Goal: Answer question/provide support: Share knowledge or assist other users

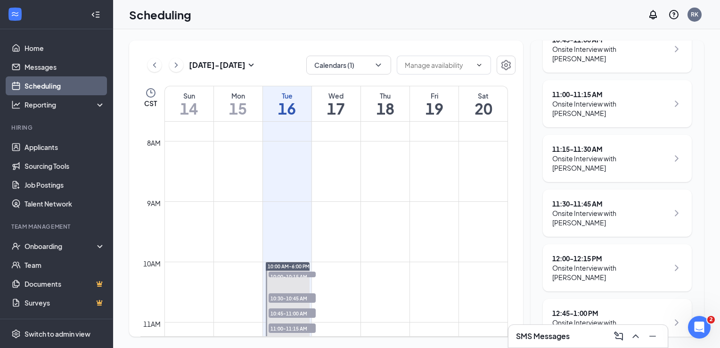
scroll to position [12, 0]
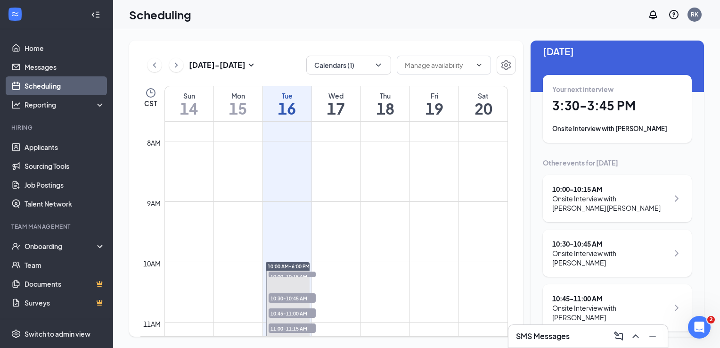
click at [622, 127] on div "Onsite Interview with [PERSON_NAME]" at bounding box center [617, 128] width 130 height 9
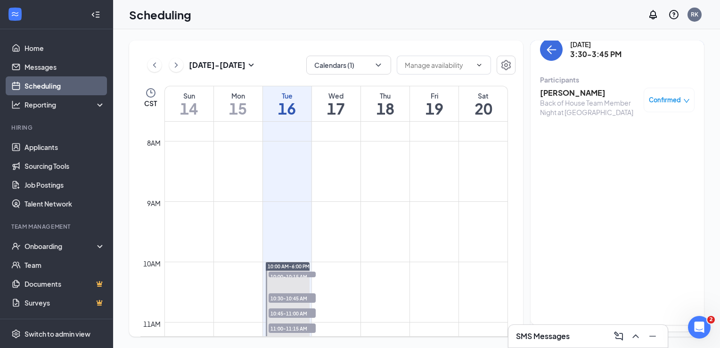
click at [583, 93] on h3 "[PERSON_NAME]" at bounding box center [589, 93] width 99 height 10
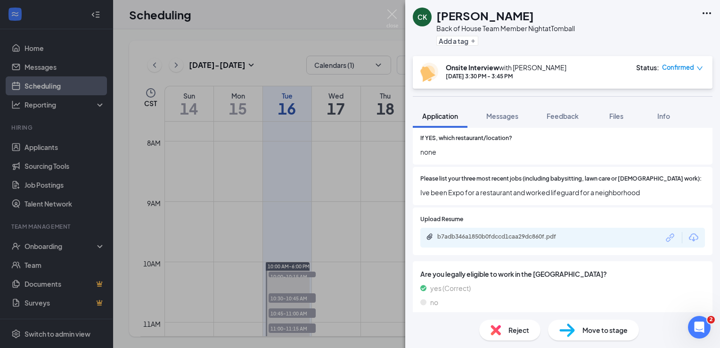
scroll to position [408, 0]
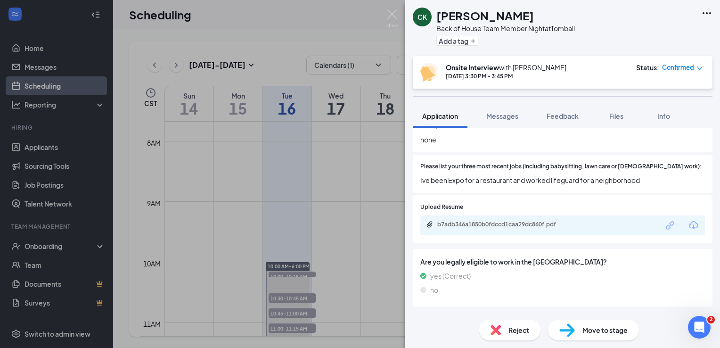
click at [626, 216] on div "b7adb346a1850b0fdccd1caa29dc860f.pdf" at bounding box center [562, 225] width 284 height 20
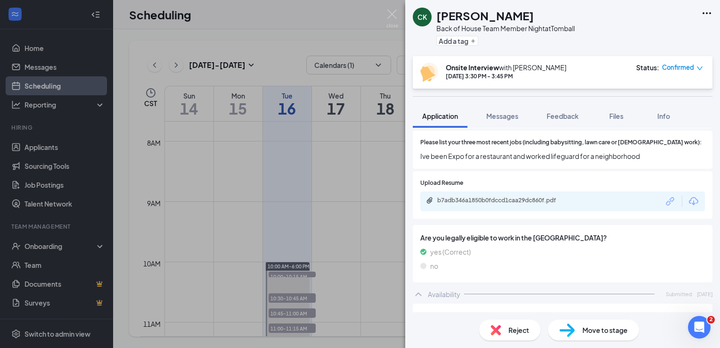
scroll to position [429, 0]
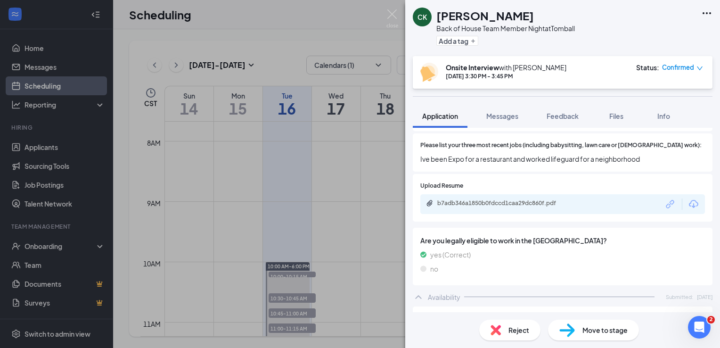
click at [553, 199] on div "b7adb346a1850b0fdccd1caa29dc860f.pdf" at bounding box center [503, 203] width 132 height 8
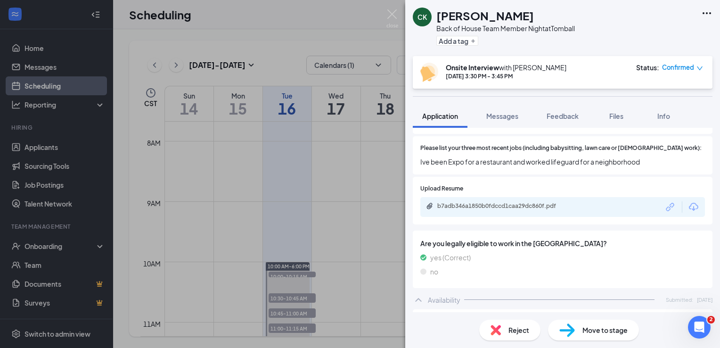
click at [629, 197] on div "b7adb346a1850b0fdccd1caa29dc860f.pdf" at bounding box center [562, 207] width 284 height 20
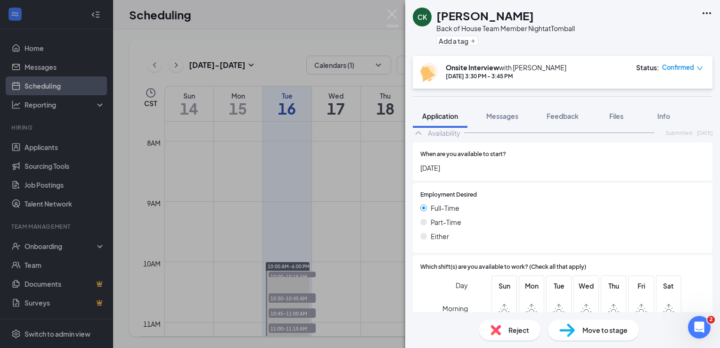
scroll to position [708, 0]
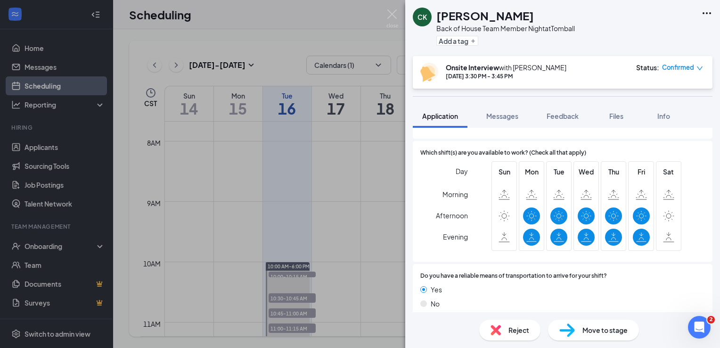
click at [670, 251] on div "Which shift(s) are you available to work? (Check all that apply) Day Morning Af…" at bounding box center [563, 201] width 300 height 121
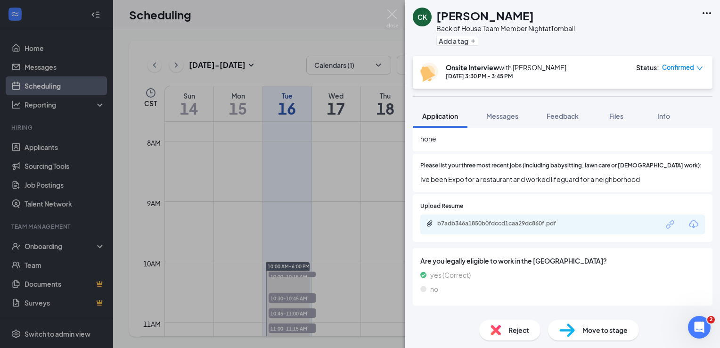
scroll to position [411, 0]
click at [390, 15] on img at bounding box center [392, 18] width 12 height 18
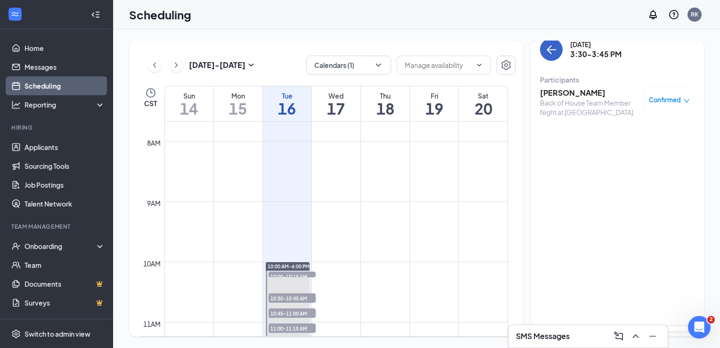
click at [560, 51] on button "back-button" at bounding box center [551, 49] width 23 height 23
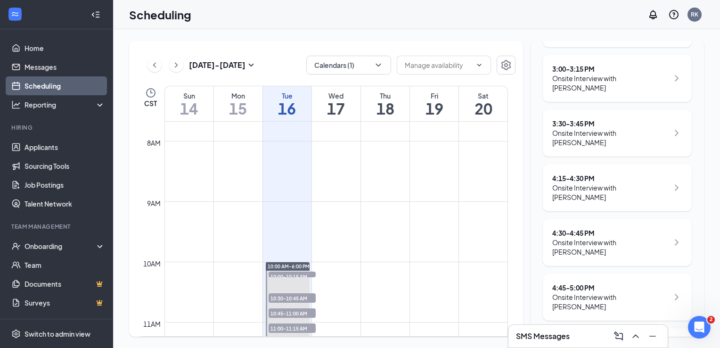
scroll to position [734, 0]
click at [567, 181] on div "Onsite Interview with [PERSON_NAME]" at bounding box center [610, 190] width 116 height 19
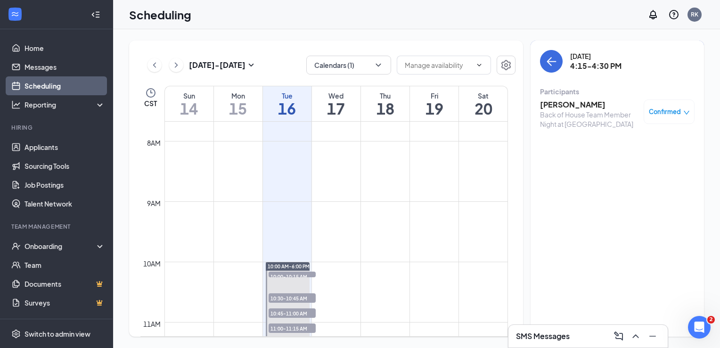
click at [559, 106] on h3 "[PERSON_NAME]" at bounding box center [589, 104] width 99 height 10
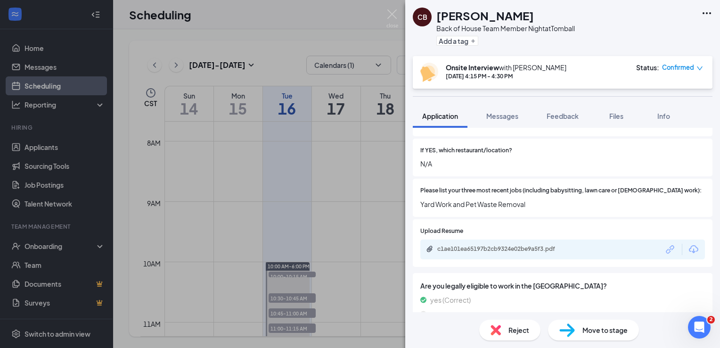
scroll to position [395, 0]
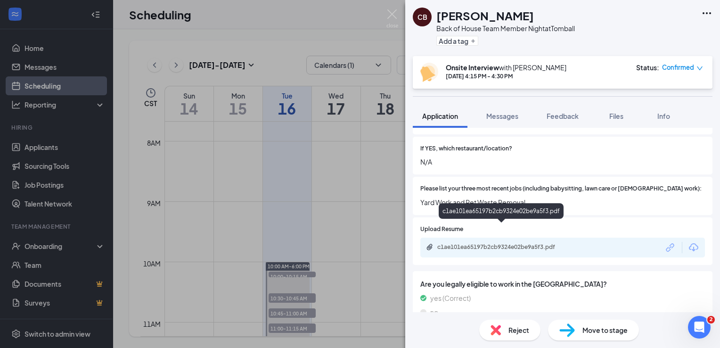
click at [535, 243] on div "c1ae101ea65197b2cb9324e02be9a5f3.pdf" at bounding box center [503, 247] width 132 height 8
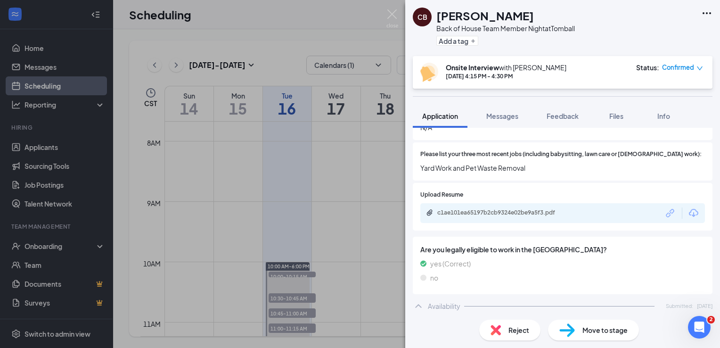
scroll to position [431, 0]
click at [605, 202] on div "c1ae101ea65197b2cb9324e02be9a5f3.pdf" at bounding box center [562, 212] width 284 height 20
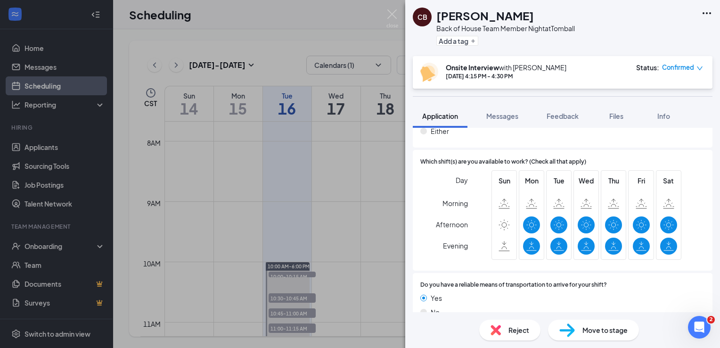
scroll to position [704, 0]
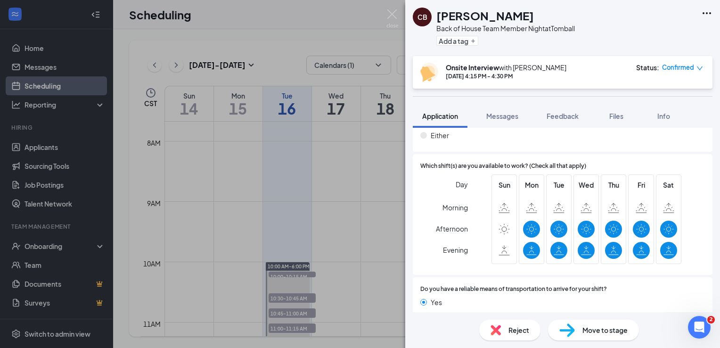
click at [395, 20] on img at bounding box center [392, 18] width 12 height 18
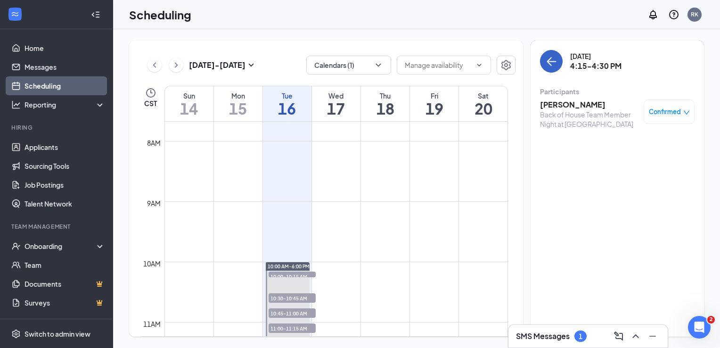
click at [546, 70] on button "back-button" at bounding box center [551, 61] width 23 height 23
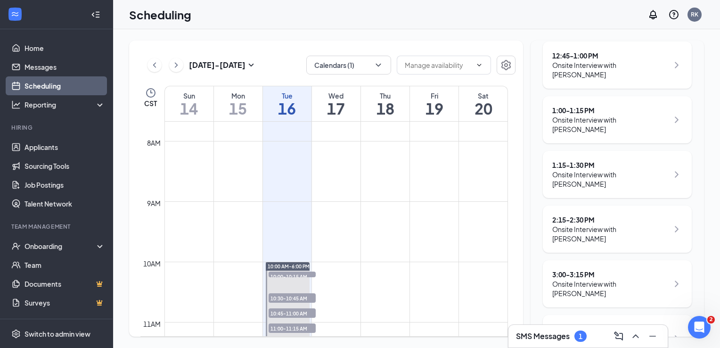
scroll to position [848, 0]
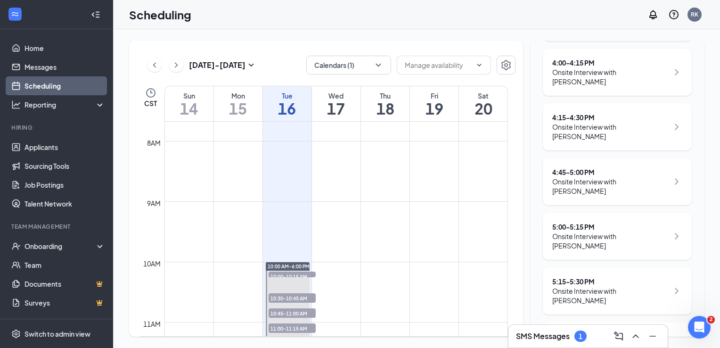
click at [652, 177] on div "Onsite Interview with [PERSON_NAME]" at bounding box center [610, 186] width 116 height 19
click at [671, 176] on icon "ChevronRight" at bounding box center [676, 181] width 11 height 11
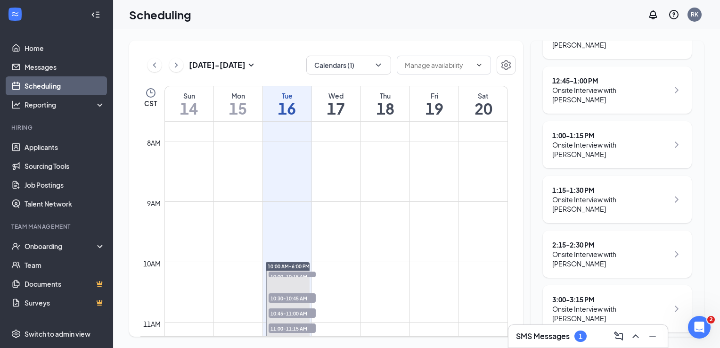
click at [654, 294] on div "3:00 - 3:15 PM" at bounding box center [610, 298] width 116 height 9
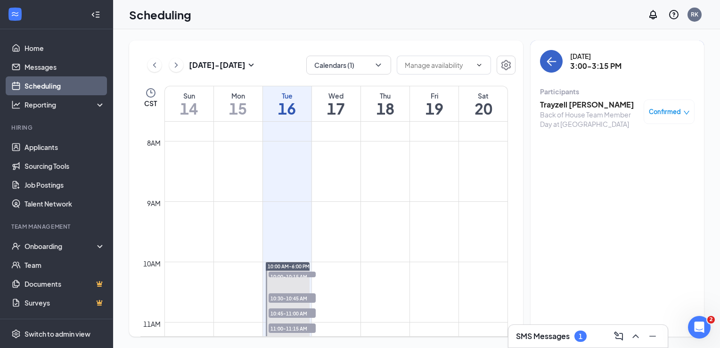
click at [549, 65] on icon "ArrowLeft" at bounding box center [550, 61] width 11 height 11
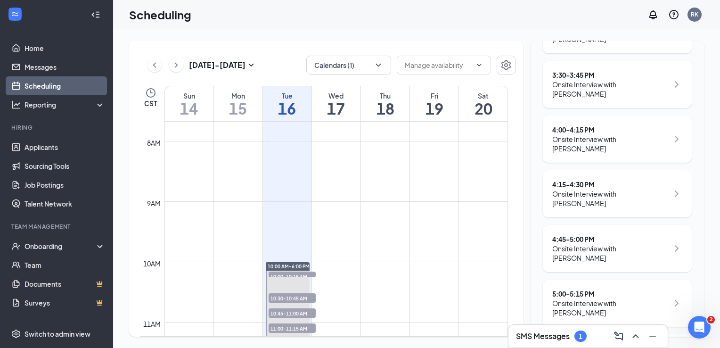
scroll to position [848, 0]
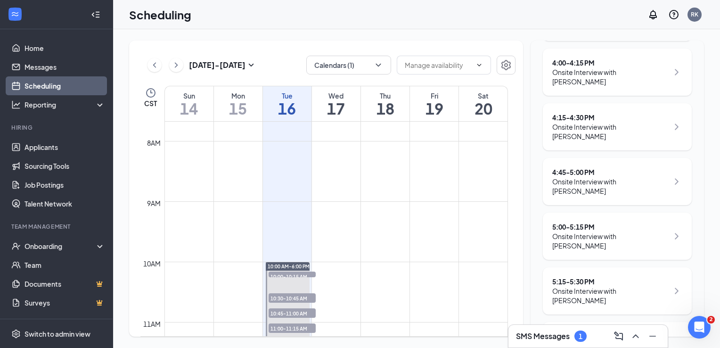
click at [649, 177] on div "Onsite Interview with [PERSON_NAME]" at bounding box center [610, 186] width 116 height 19
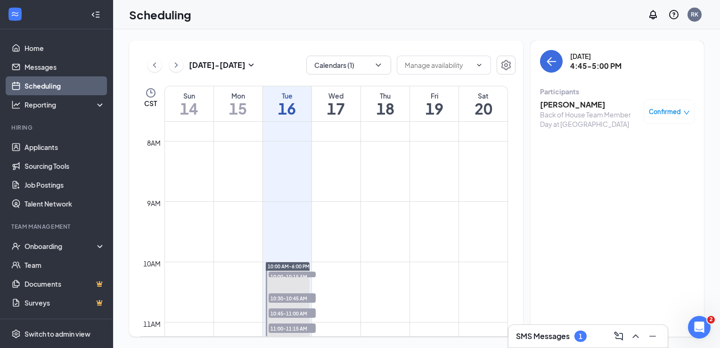
click at [573, 106] on h3 "[PERSON_NAME]" at bounding box center [589, 104] width 99 height 10
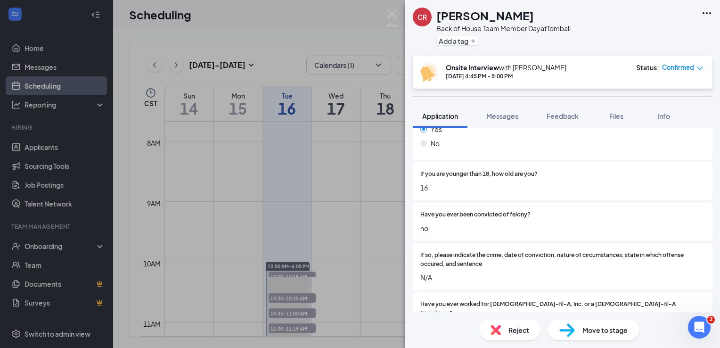
scroll to position [166, 0]
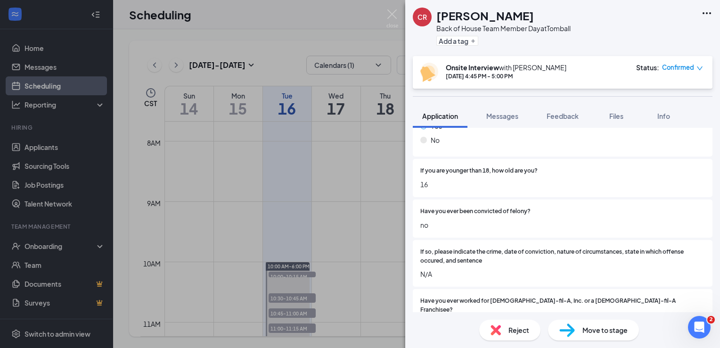
click at [359, 19] on div "CR [PERSON_NAME] Back of House Team Member Day at Tomball Add a tag Onsite Inte…" at bounding box center [360, 174] width 720 height 348
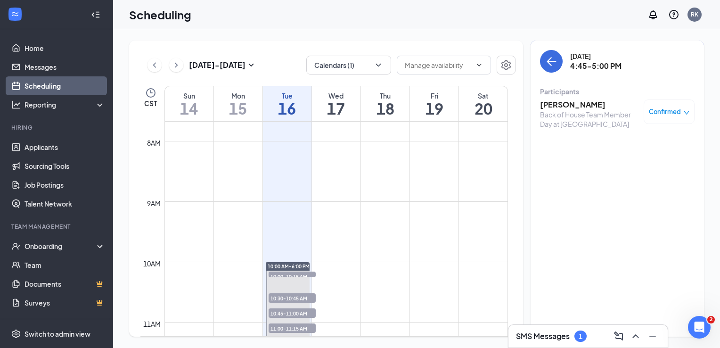
click at [569, 108] on h3 "[PERSON_NAME]" at bounding box center [589, 104] width 99 height 10
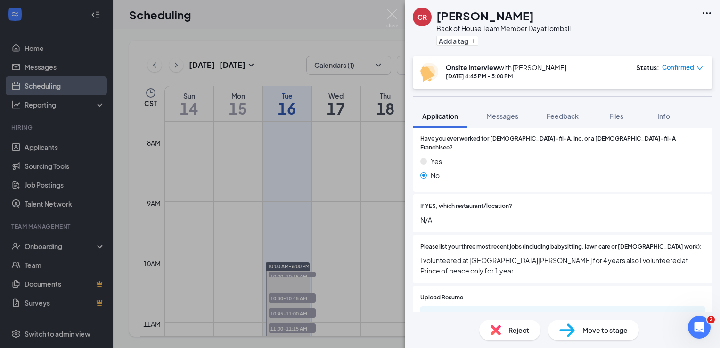
scroll to position [369, 0]
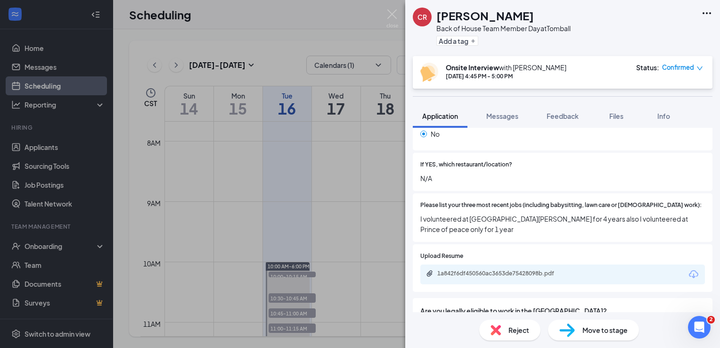
click at [622, 264] on div "1a842f6df450560ac3653de75428098b.pdf" at bounding box center [562, 274] width 284 height 20
click at [573, 269] on div "1a842f6df450560ac3653de75428098b.pdf" at bounding box center [502, 273] width 153 height 8
click at [497, 116] on span "Messages" at bounding box center [502, 116] width 32 height 8
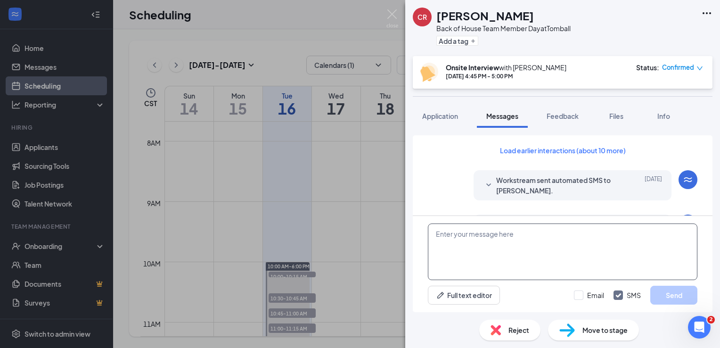
click at [506, 240] on textarea at bounding box center [562, 251] width 269 height 57
type textarea "[PERSON_NAME]"
click at [656, 297] on button "Send" at bounding box center [673, 294] width 47 height 19
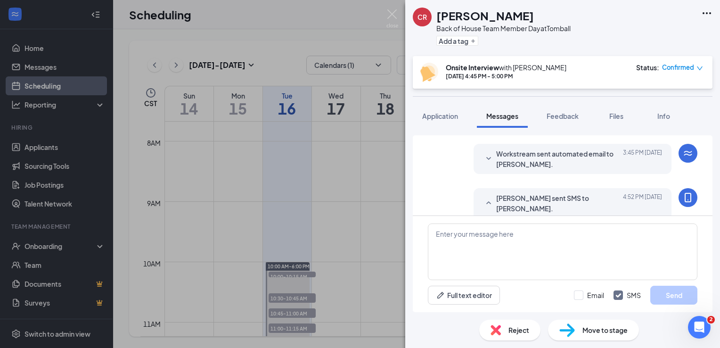
scroll to position [435, 0]
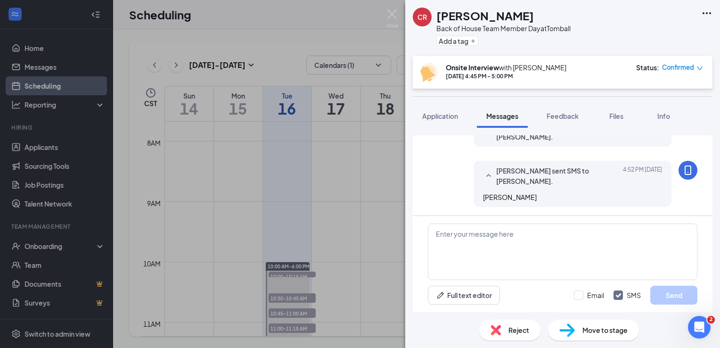
click at [389, 11] on img at bounding box center [392, 18] width 12 height 18
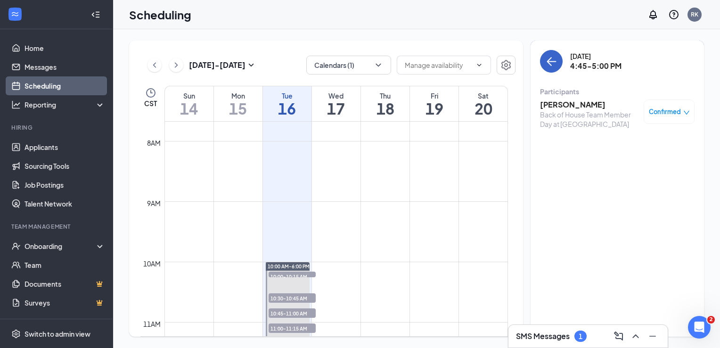
click at [553, 64] on icon "ArrowLeft" at bounding box center [550, 61] width 11 height 11
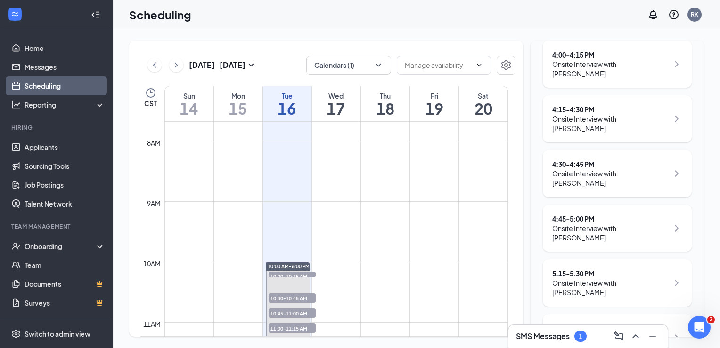
scroll to position [858, 0]
click at [671, 275] on icon "ChevronRight" at bounding box center [676, 280] width 11 height 11
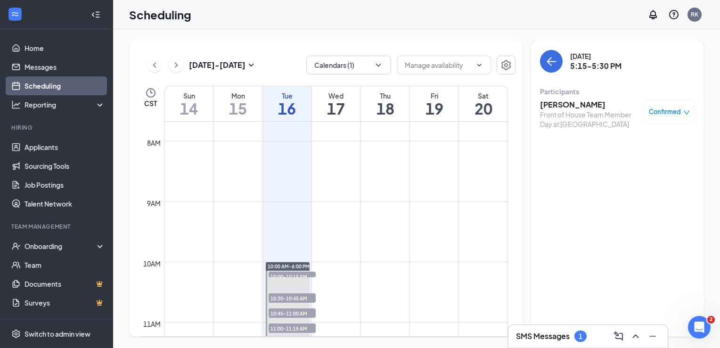
click at [592, 107] on h3 "[PERSON_NAME]" at bounding box center [589, 104] width 99 height 10
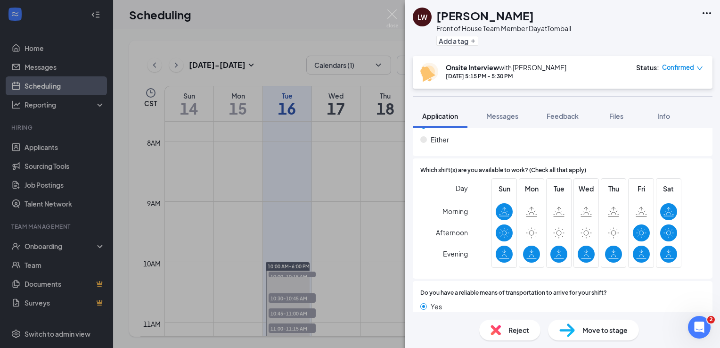
scroll to position [616, 0]
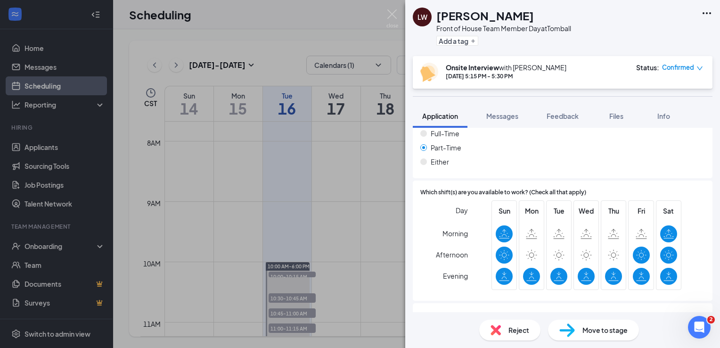
click at [388, 17] on img at bounding box center [392, 18] width 12 height 18
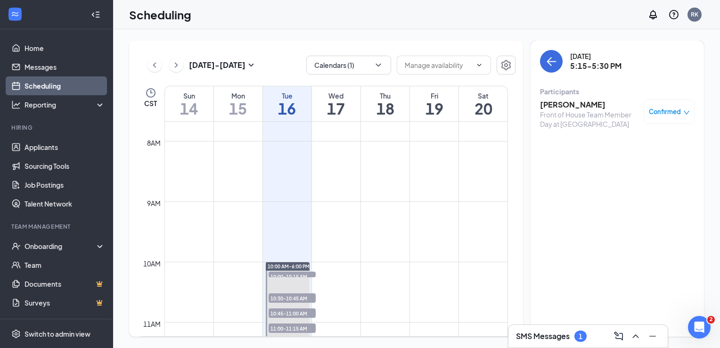
click at [607, 101] on h3 "[PERSON_NAME]" at bounding box center [589, 104] width 99 height 10
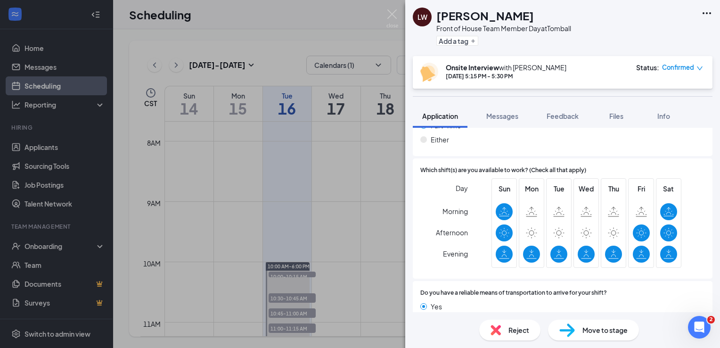
scroll to position [656, 0]
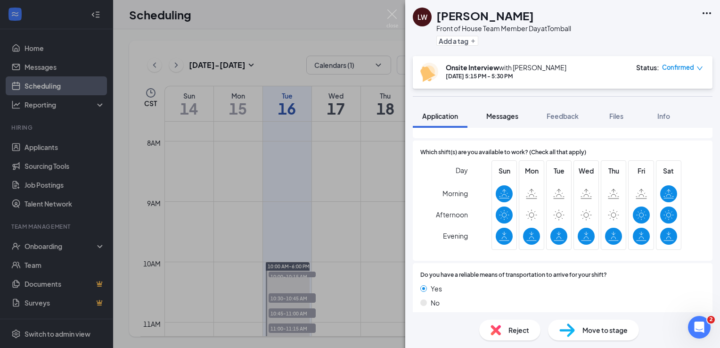
click at [512, 119] on span "Messages" at bounding box center [502, 116] width 32 height 8
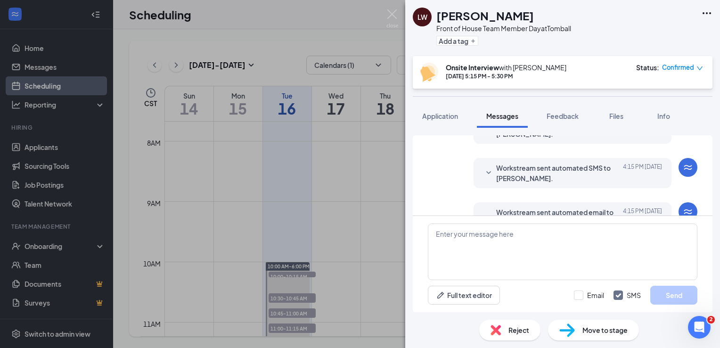
scroll to position [382, 0]
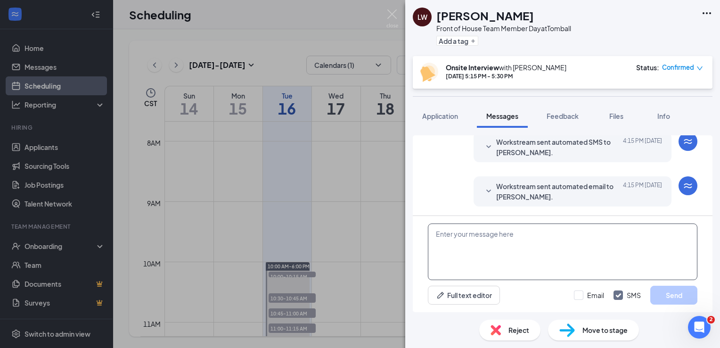
click at [512, 265] on textarea at bounding box center [562, 251] width 269 height 57
type textarea "[PERSON_NAME]"
click at [668, 298] on button "Send" at bounding box center [673, 294] width 47 height 19
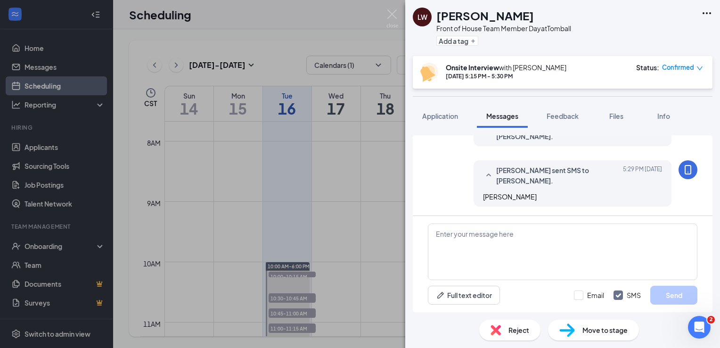
click at [395, 24] on img at bounding box center [392, 18] width 12 height 18
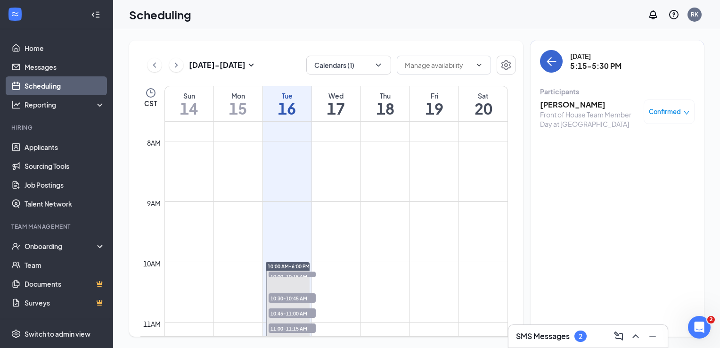
click at [545, 68] on button "back-button" at bounding box center [551, 61] width 23 height 23
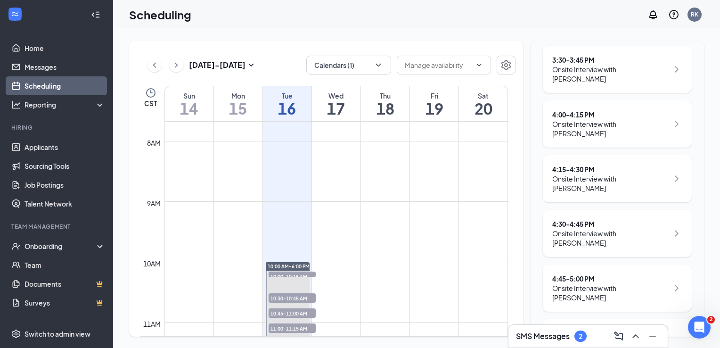
scroll to position [799, 0]
click at [647, 281] on div "Onsite Interview with [PERSON_NAME]" at bounding box center [610, 290] width 116 height 19
click at [661, 271] on div "4:45 - 5:00 PM Onsite Interview with [PERSON_NAME]" at bounding box center [617, 285] width 130 height 28
click at [705, 66] on div "[DATE] - [DATE] Calendars (1) CST Sun 14 Mon 15 Tue 16 Wed 17 Thu 18 Fri 19 Sat…" at bounding box center [416, 188] width 607 height 318
click at [617, 281] on div "Onsite Interview with [PERSON_NAME]" at bounding box center [610, 290] width 116 height 19
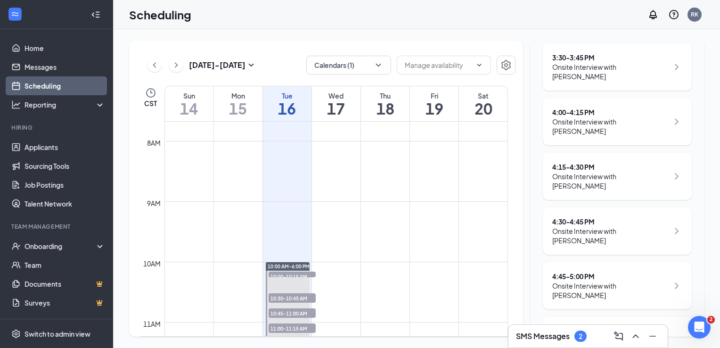
click at [636, 281] on div "Onsite Interview with [PERSON_NAME]" at bounding box center [610, 290] width 116 height 19
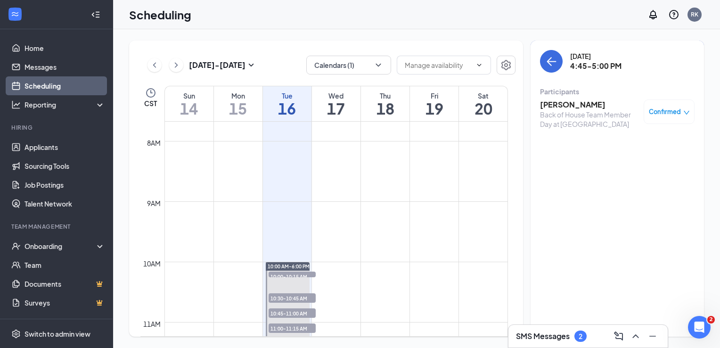
click at [581, 102] on h3 "[PERSON_NAME]" at bounding box center [589, 104] width 99 height 10
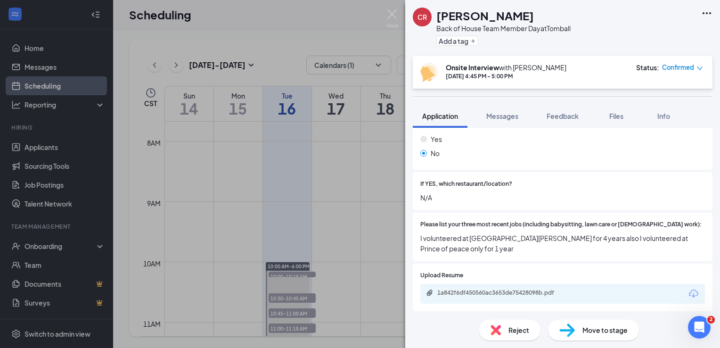
scroll to position [350, 0]
